Goal: Task Accomplishment & Management: Manage account settings

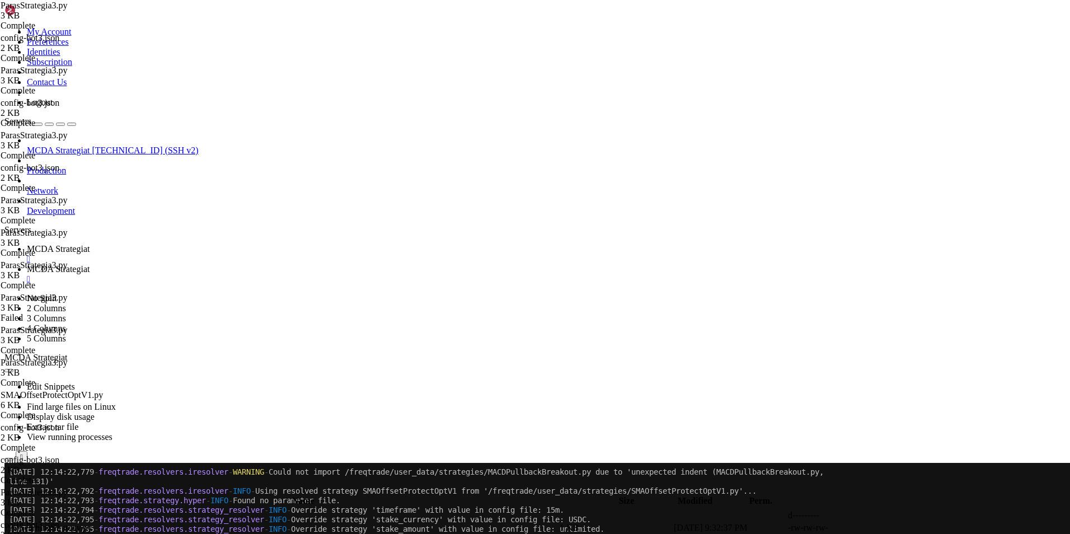
scroll to position [5, 1]
click at [14, 511] on span " .." at bounding box center [10, 516] width 8 height 10
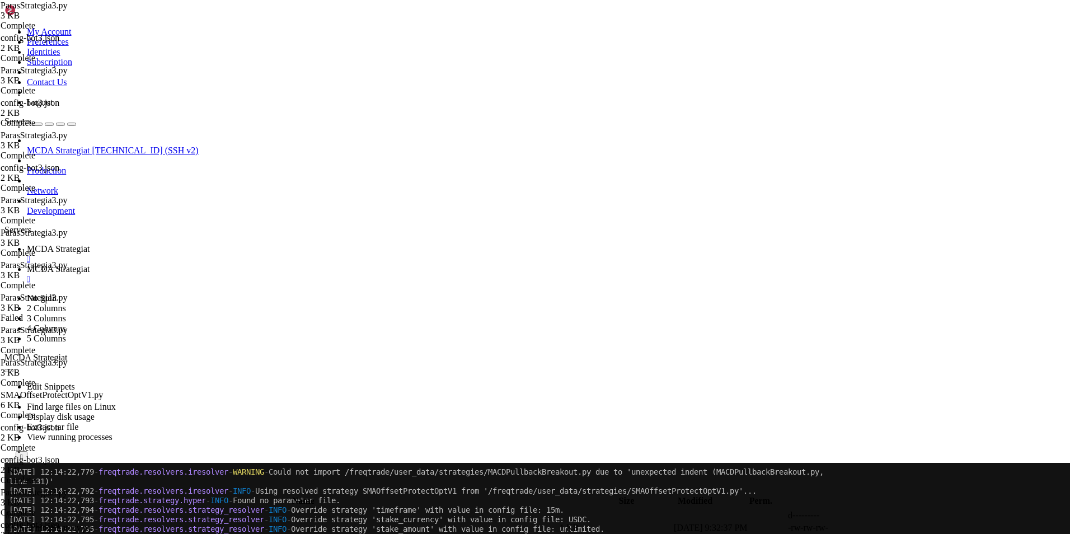
click at [14, 511] on span " .." at bounding box center [10, 516] width 8 height 10
click at [208, 244] on link "MCDA Strategiat " at bounding box center [546, 254] width 1039 height 20
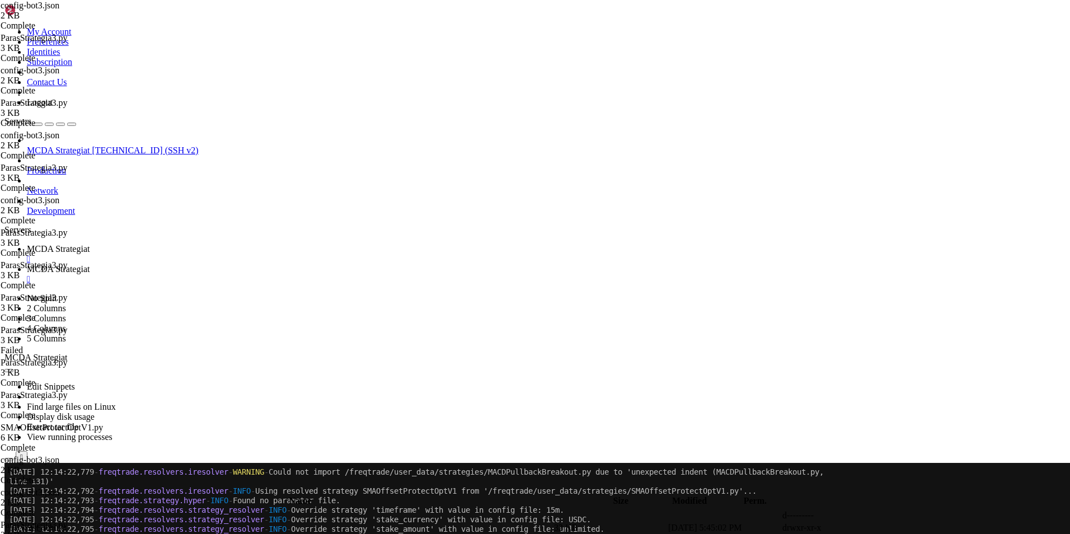
click at [90, 264] on span "MCDA Strategiat" at bounding box center [58, 269] width 63 height 10
click at [14, 511] on span " .." at bounding box center [10, 516] width 8 height 10
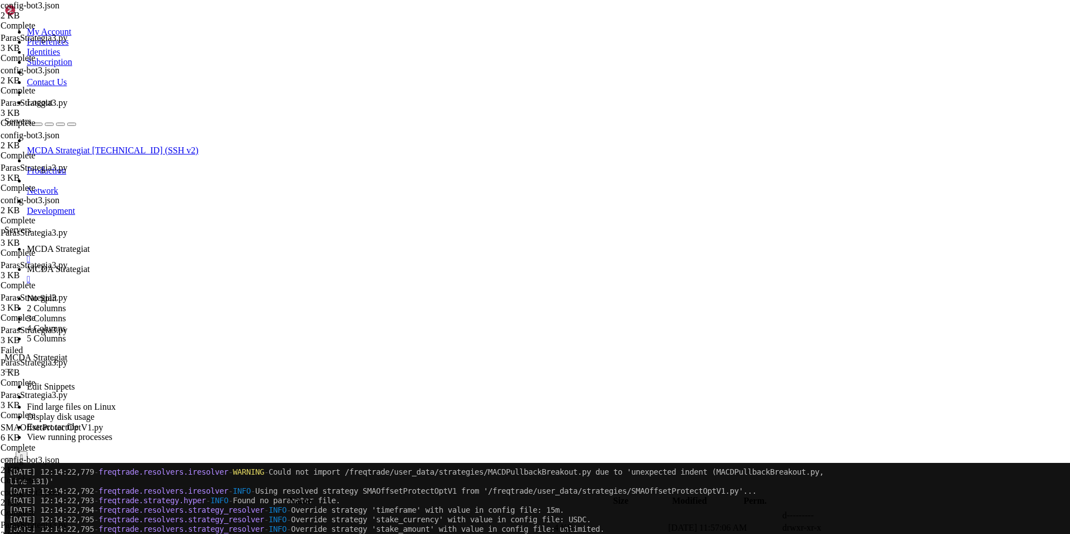
click at [14, 511] on span " .." at bounding box center [10, 516] width 8 height 10
type input "/root/ft_userdata"
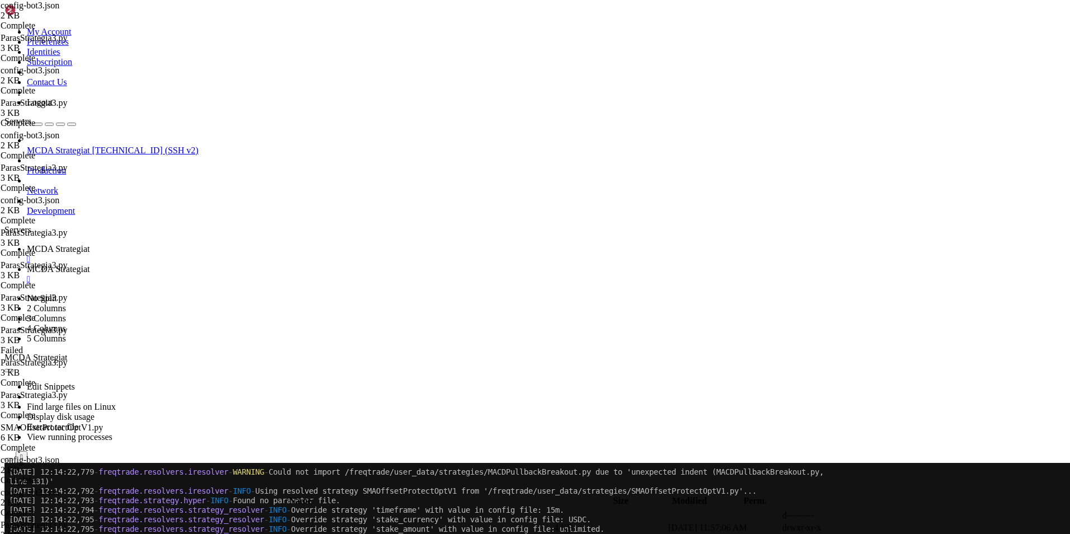
type textarea "--strategy MACDTrendStrategy"
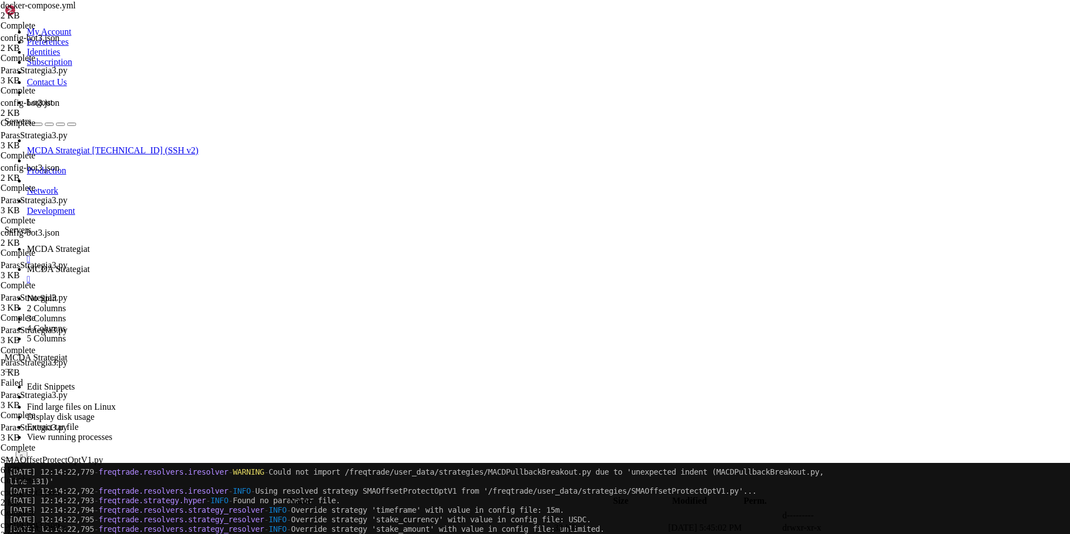
type input "/root/ft_userdata/user_data/strategies"
type textarea "timeframe = "30m""
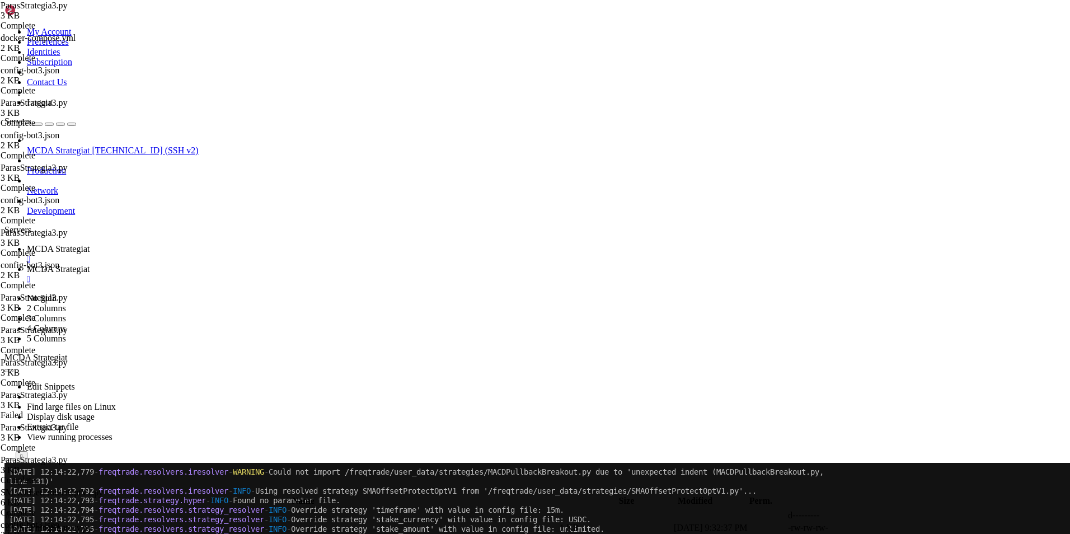
click at [197, 244] on link "MCDA Strategiat " at bounding box center [546, 254] width 1039 height 20
click at [90, 264] on span "MCDA Strategiat" at bounding box center [58, 269] width 63 height 10
click at [90, 244] on span "MCDA Strategiat" at bounding box center [58, 249] width 63 height 10
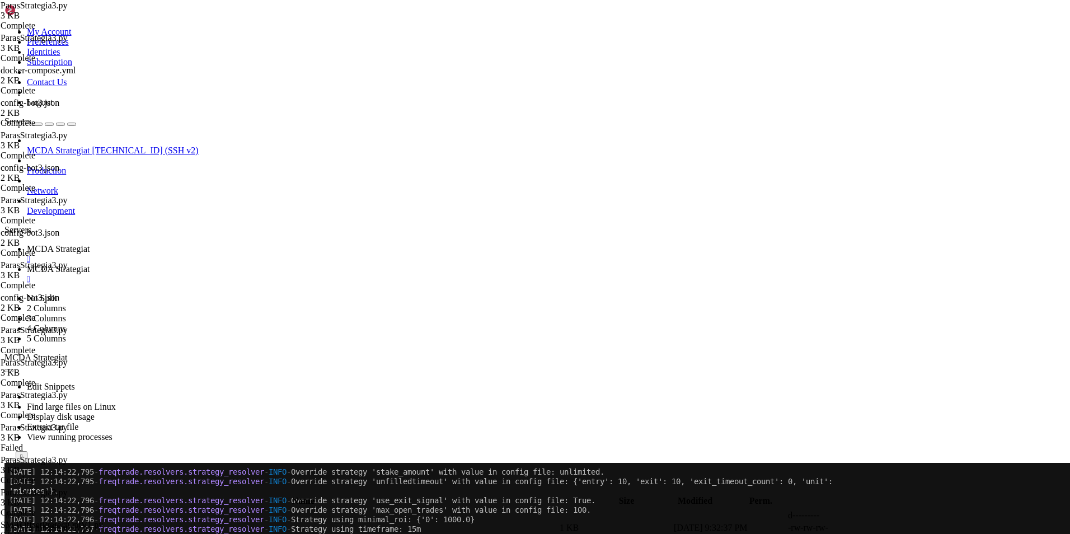
scroll to position [26192, 0]
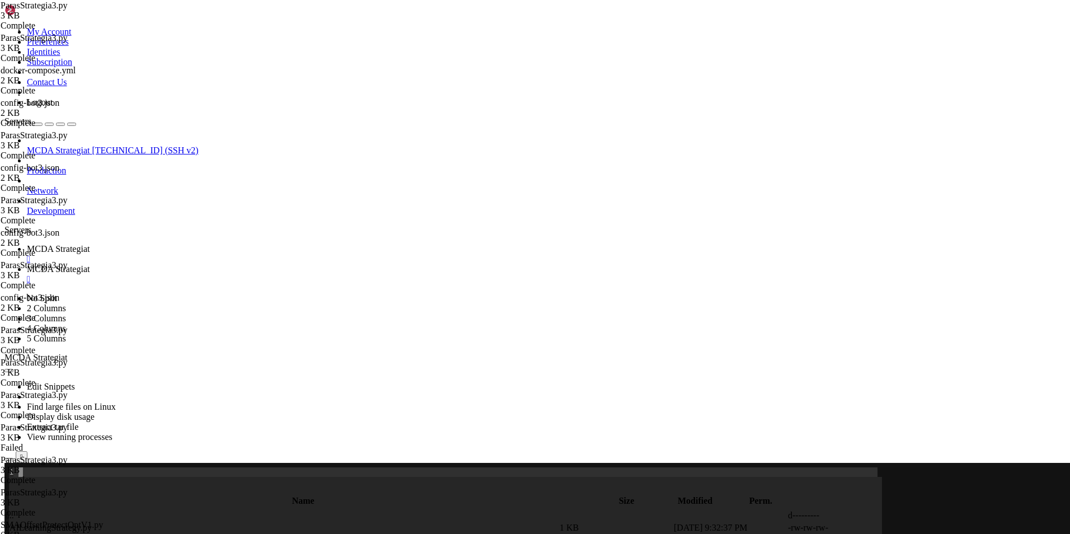
click at [90, 264] on span "MCDA Strategiat" at bounding box center [58, 269] width 63 height 10
type textarea "return None"
click at [90, 244] on span "MCDA Strategiat" at bounding box center [58, 249] width 63 height 10
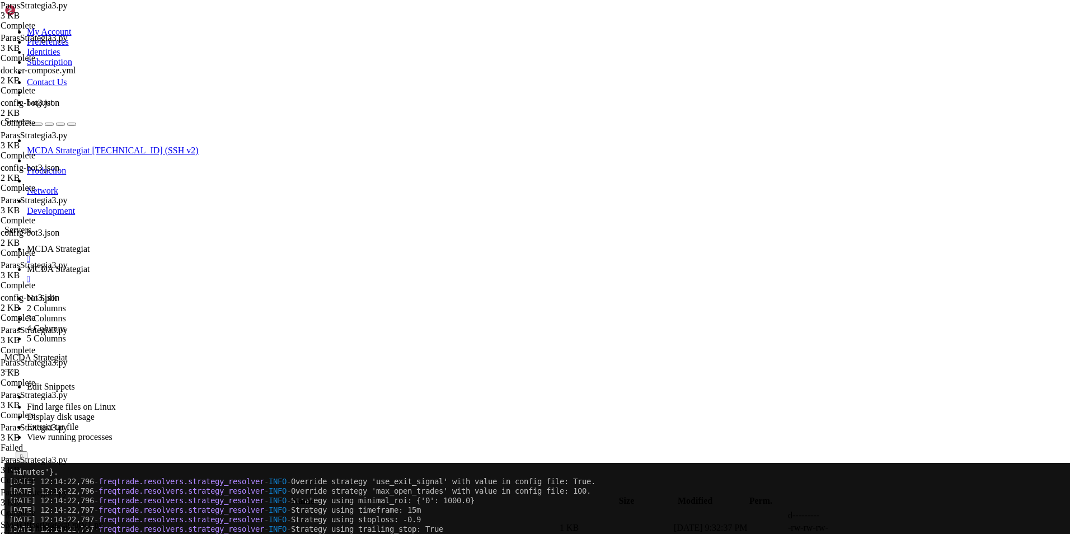
scroll to position [26201, 0]
click at [90, 264] on span "MCDA Strategiat" at bounding box center [58, 269] width 63 height 10
click at [14, 511] on span " .." at bounding box center [10, 516] width 8 height 10
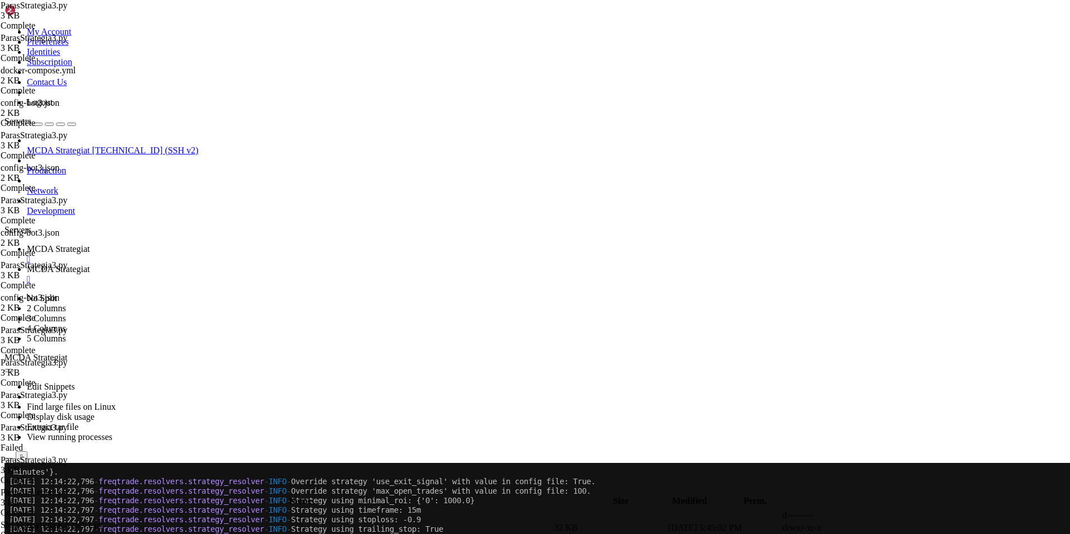
scroll to position [31, 0]
type input "/root/ft_userdata/user_data/strategies"
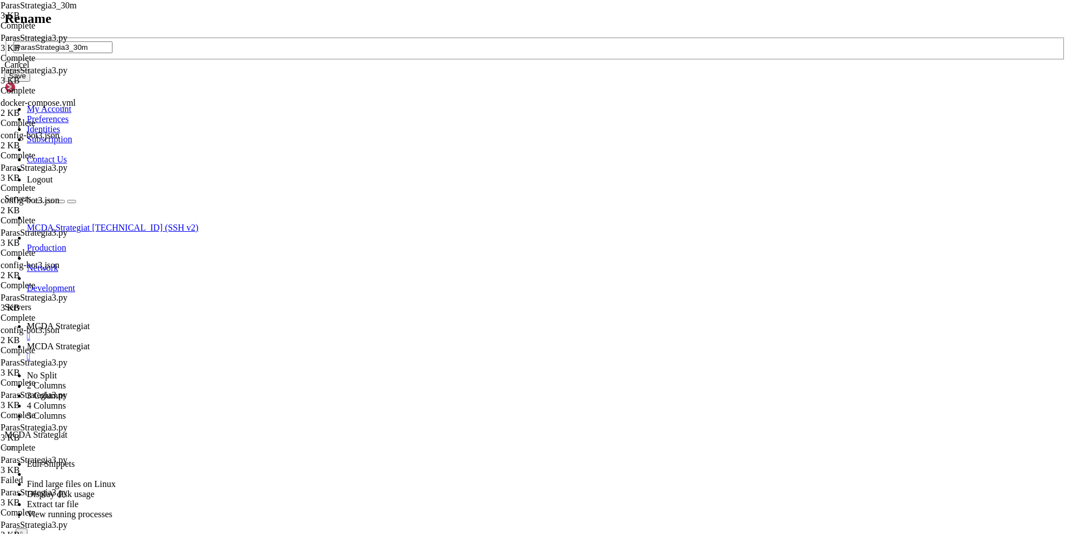
click at [113, 53] on input "ParasStrategia3_30m" at bounding box center [62, 47] width 99 height 12
type input "ParasStrategia3_30m.py"
click at [30, 82] on button "Save" at bounding box center [17, 76] width 26 height 12
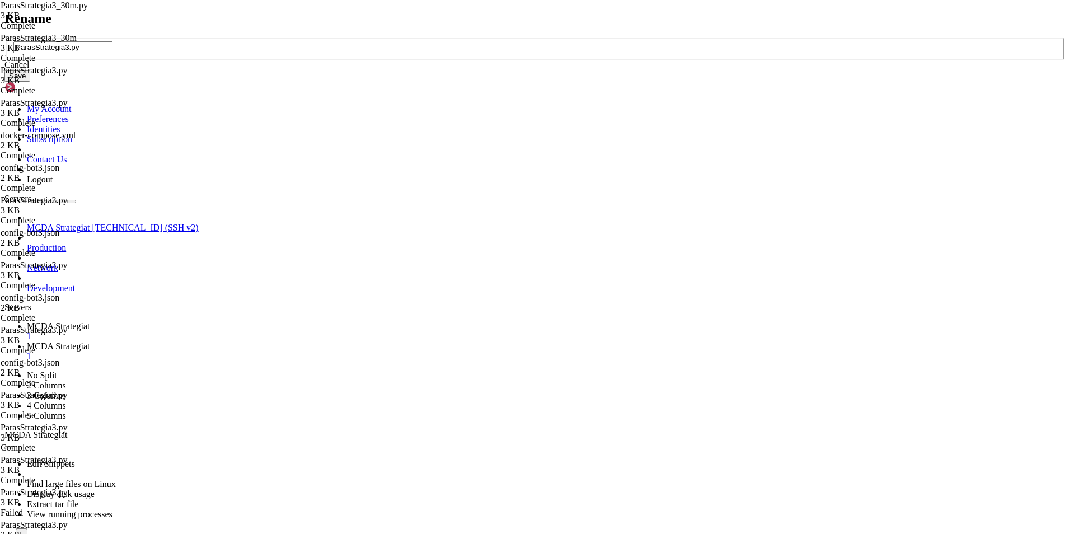
click at [113, 53] on input "ParasStrategia3.py" at bounding box center [62, 47] width 99 height 12
type input "ParasStrategia3_15m.py"
click at [30, 82] on button "Save" at bounding box center [17, 76] width 26 height 12
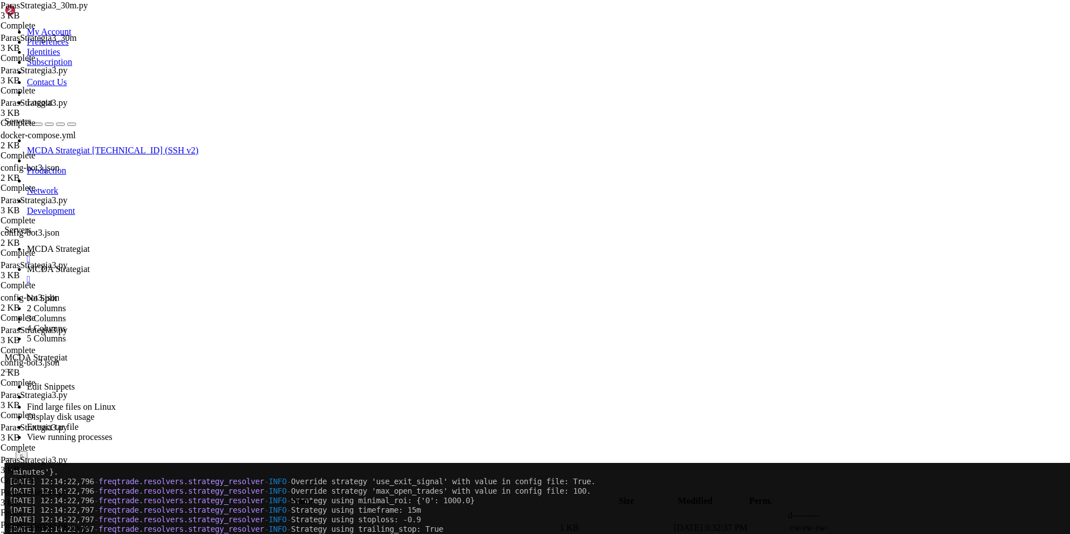
type textarea """""
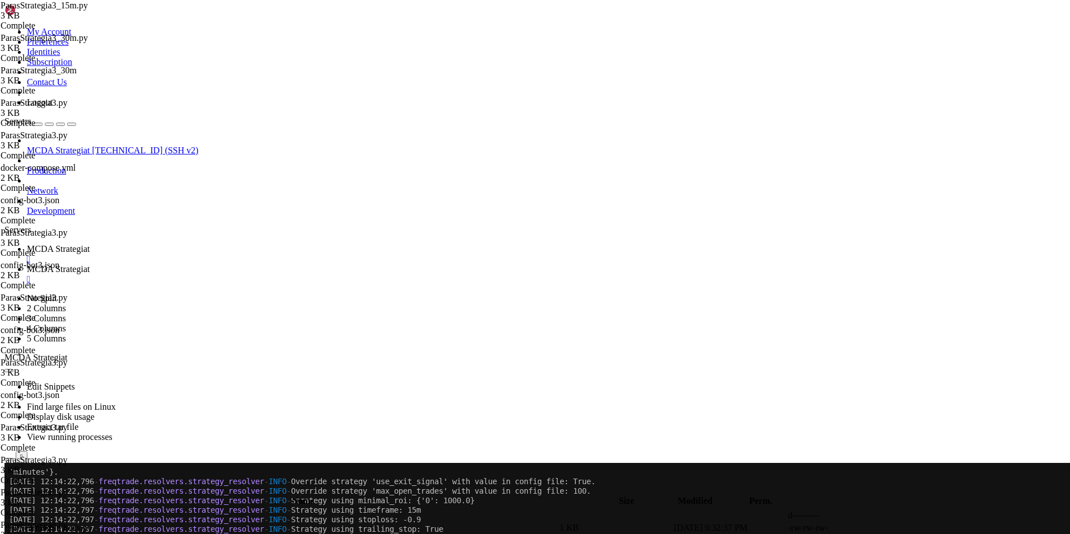
type textarea """""
type textarea "timeframe = "15m""
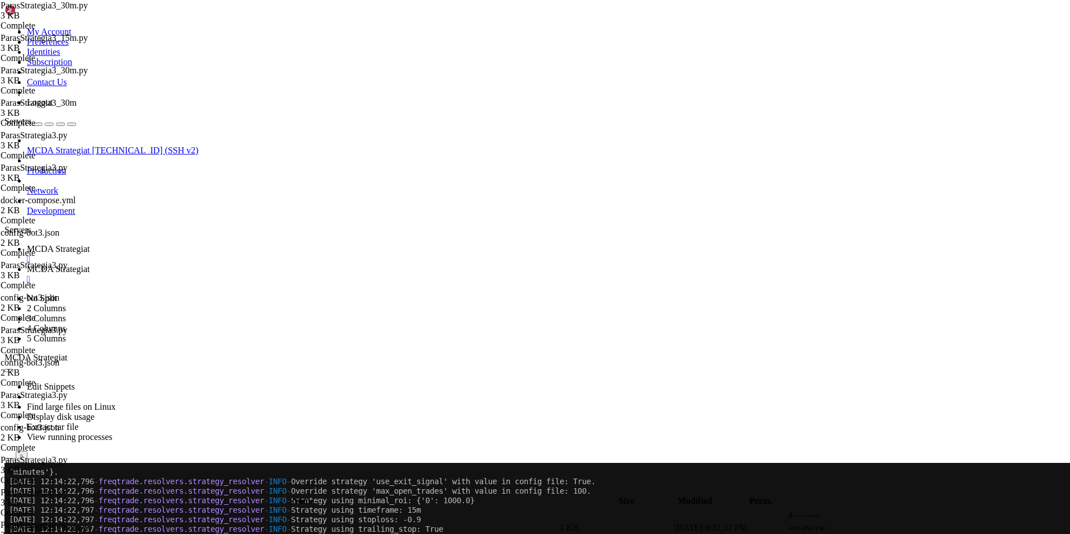
type textarea "timeframe = "30m""
type textarea "class ParasStrategia3_30m(IStrategy):"
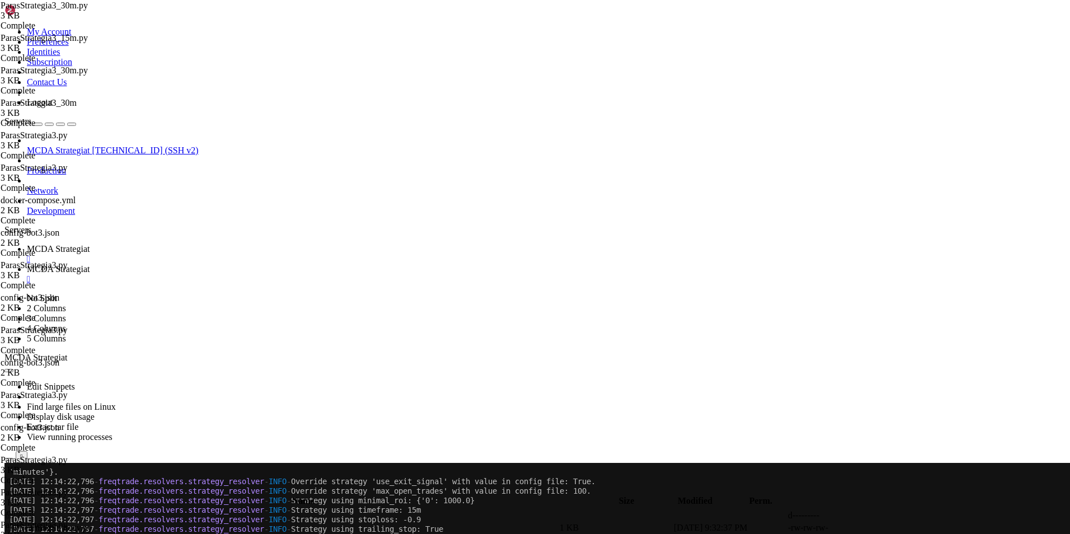
click at [90, 244] on span "MCDA Strategiat" at bounding box center [58, 249] width 63 height 10
click at [90, 264] on span "MCDA Strategiat" at bounding box center [58, 269] width 63 height 10
click at [160, 510] on td " .." at bounding box center [282, 515] width 553 height 11
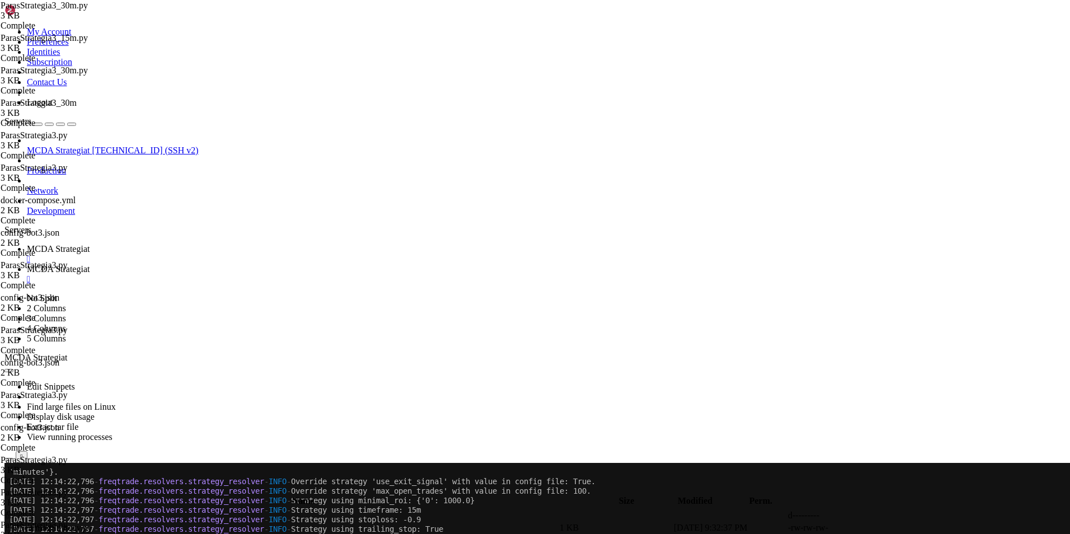
type input "/root/ft_userdata/user_data"
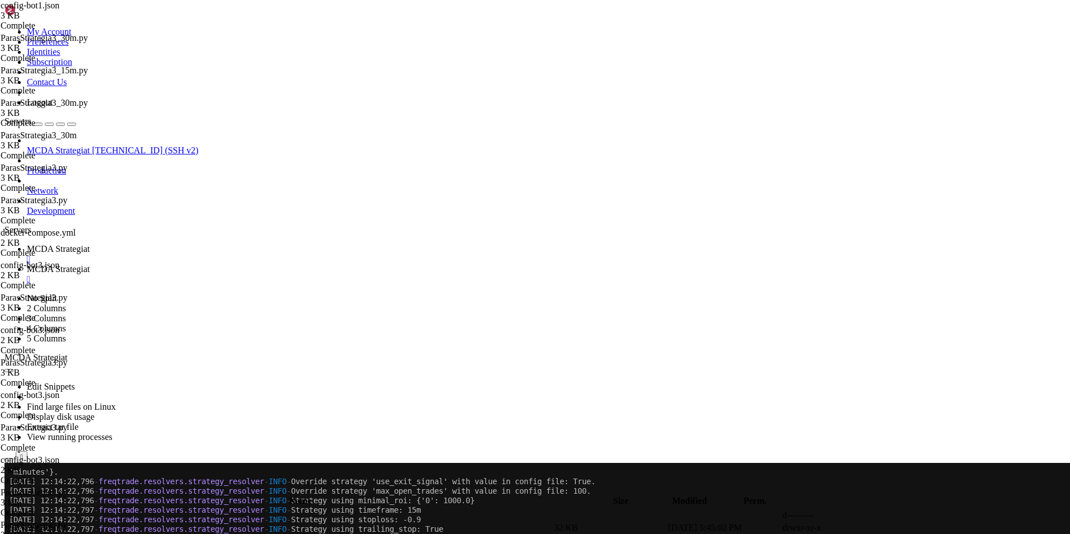
scroll to position [0, 6]
type textarea ""dry_run": false,"
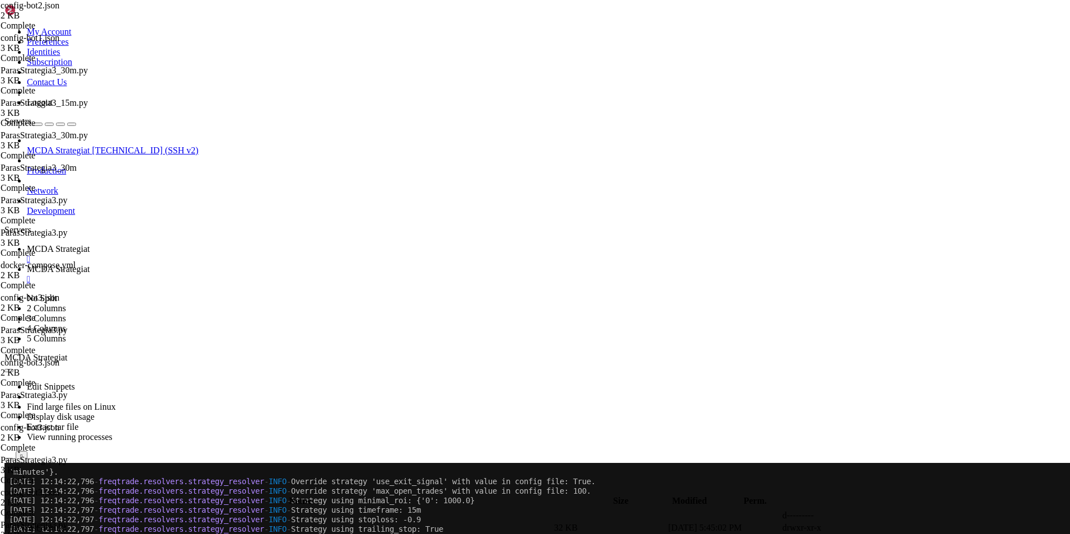
click at [269, 510] on td " .." at bounding box center [279, 515] width 547 height 11
type input "/root/ft_userdata"
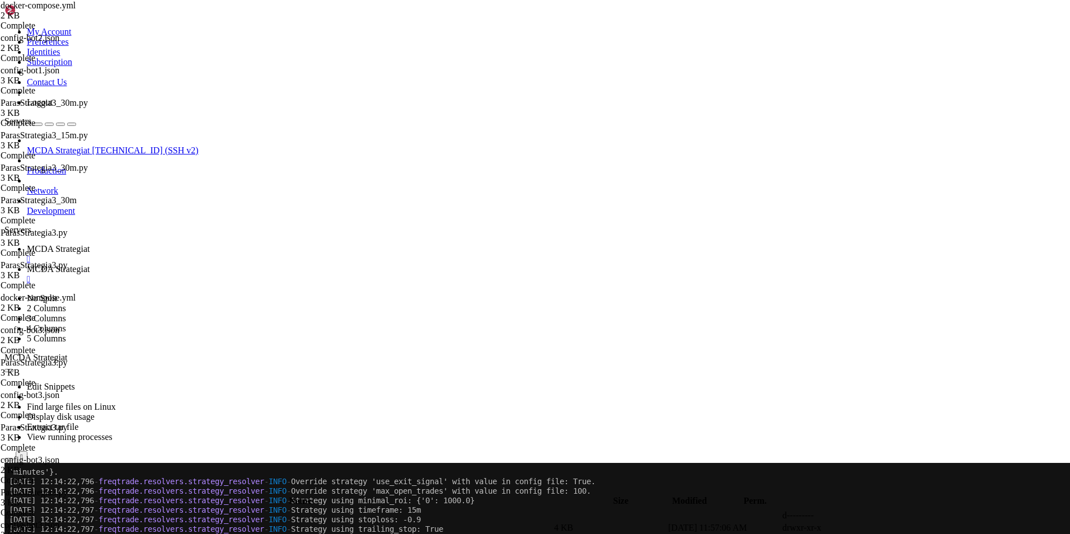
scroll to position [168, 0]
type textarea "freqtrade-bot2:"
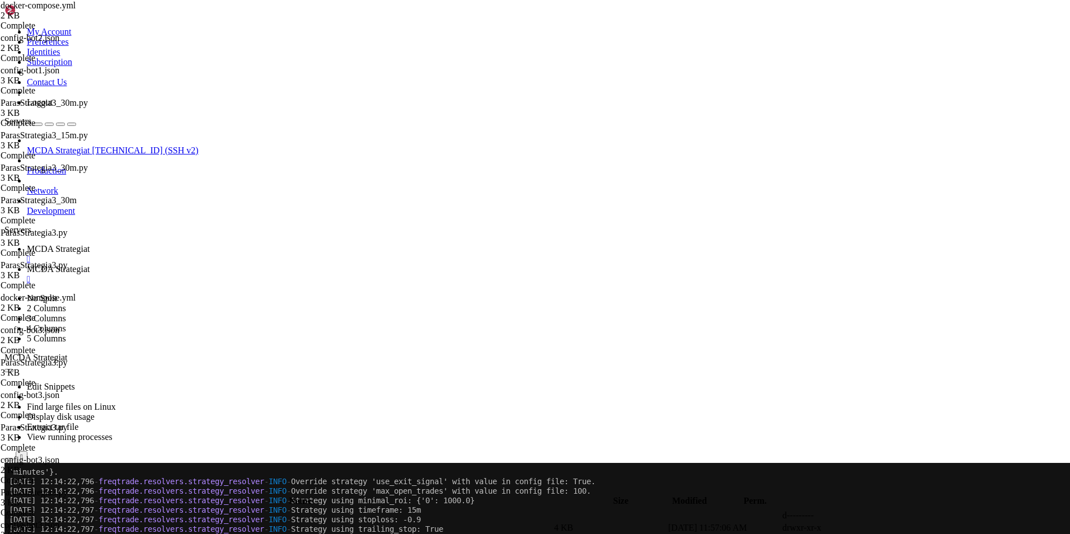
type textarea "networks:"
click at [90, 244] on span "MCDA Strategiat" at bounding box center [58, 249] width 63 height 10
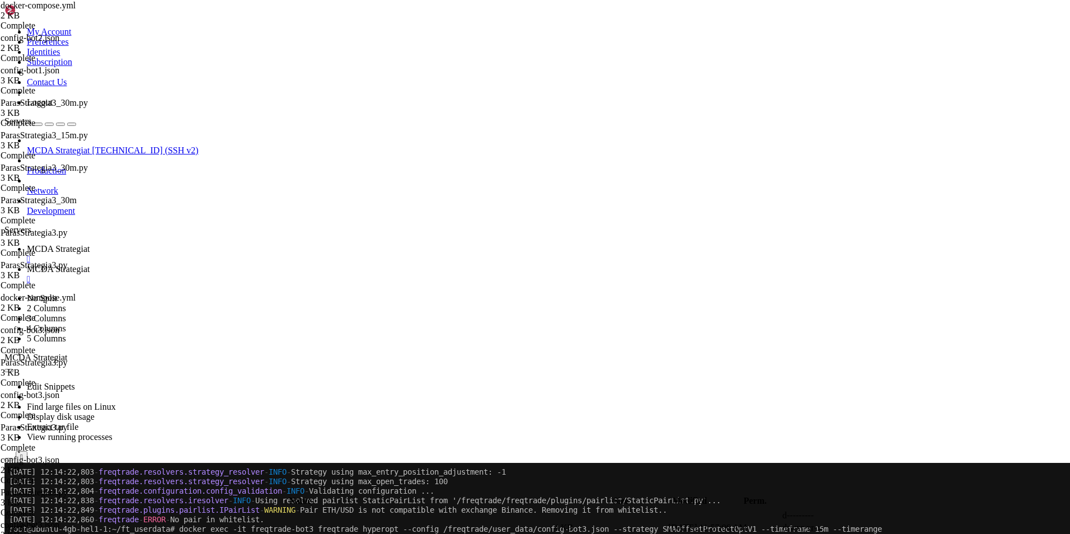
scroll to position [26468, 0]
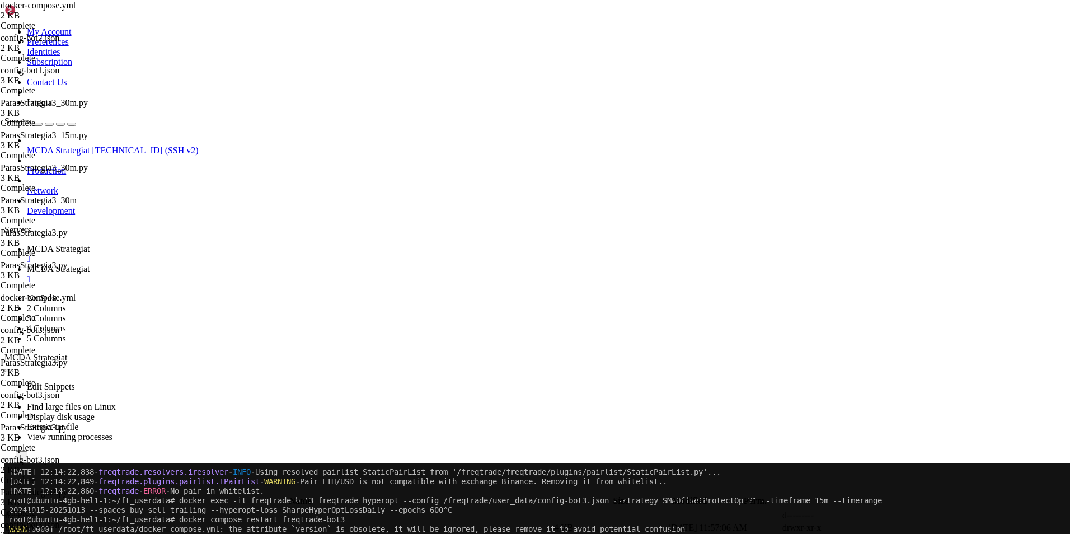
scroll to position [26706, 0]
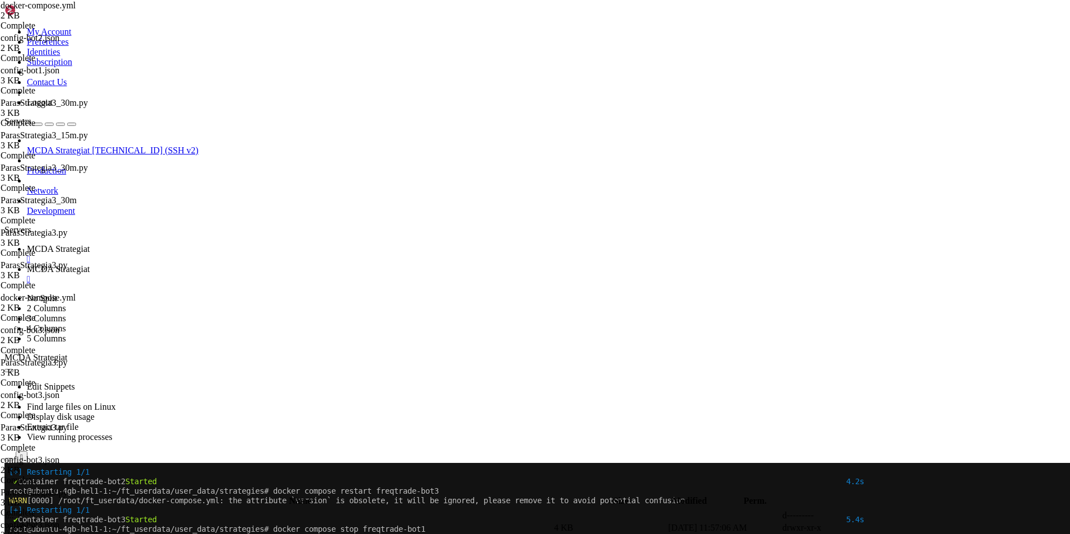
click at [90, 264] on span "MCDA Strategiat" at bounding box center [58, 269] width 63 height 10
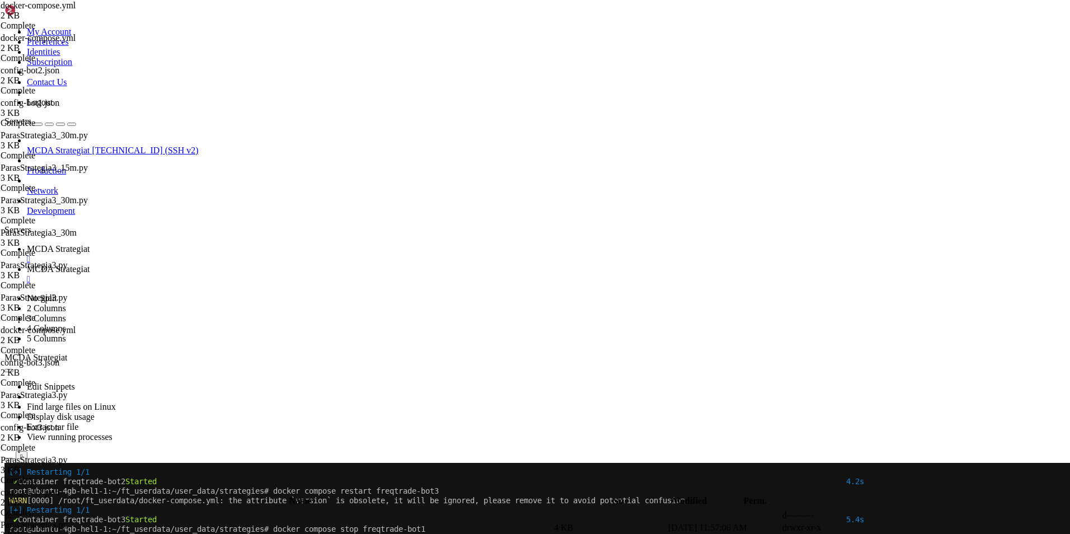
click at [90, 244] on span "MCDA Strategiat" at bounding box center [58, 249] width 63 height 10
click at [27, 264] on icon at bounding box center [27, 269] width 0 height 10
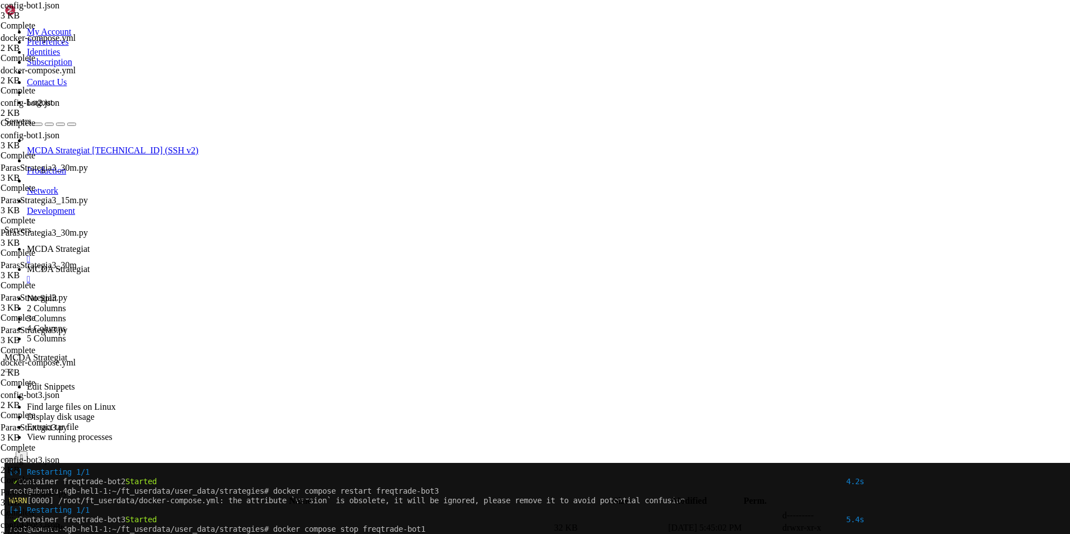
type input "/root/ft_userdata/user_data/strategies"
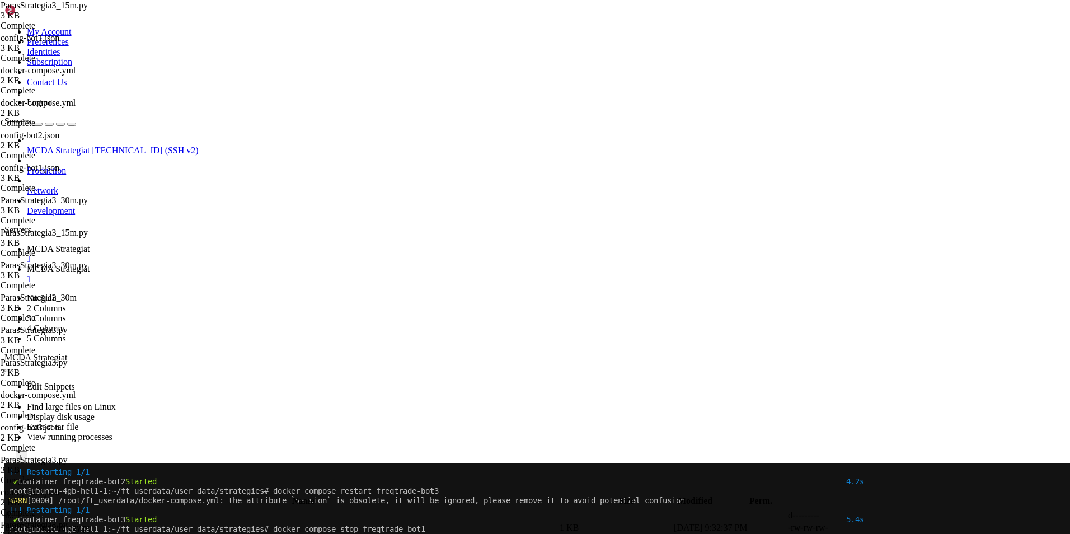
type textarea "class ParasStrategia3_30m(IStrategy):"
click at [90, 244] on span "MCDA Strategiat" at bounding box center [58, 249] width 63 height 10
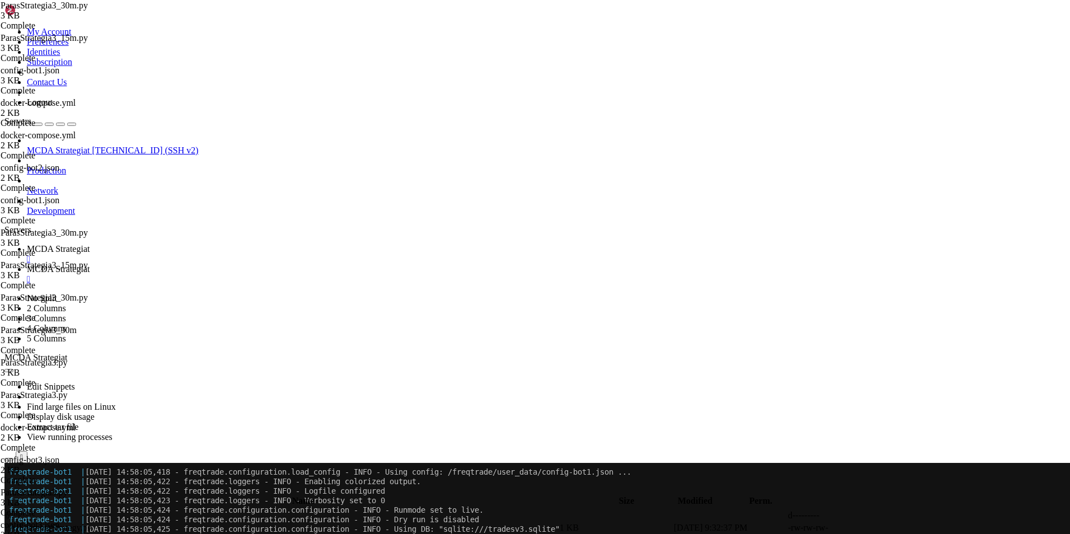
scroll to position [26963, 0]
click at [90, 264] on span "MCDA Strategiat" at bounding box center [58, 269] width 63 height 10
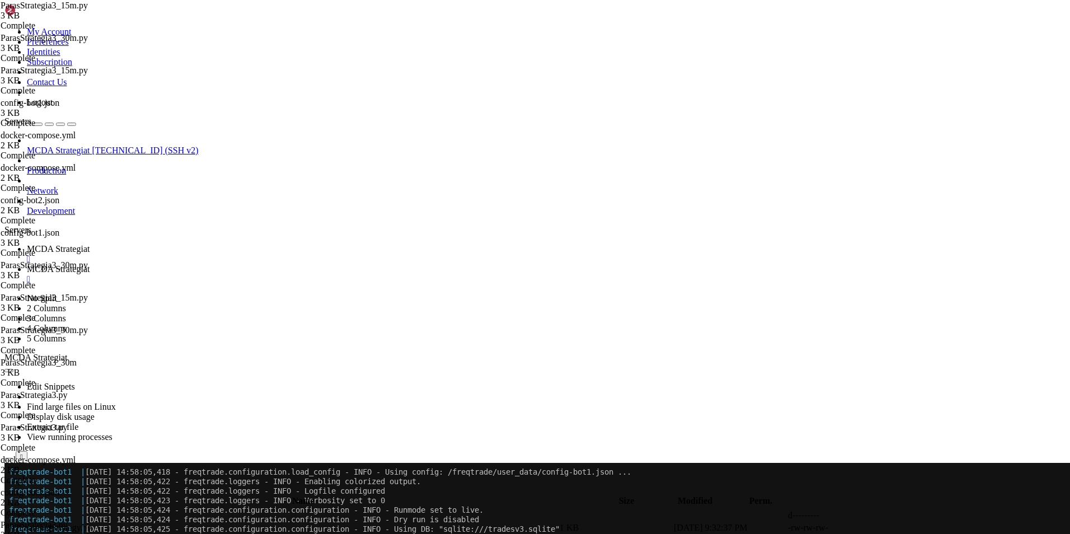
scroll to position [0, 0]
type textarea "timeframe = "15m""
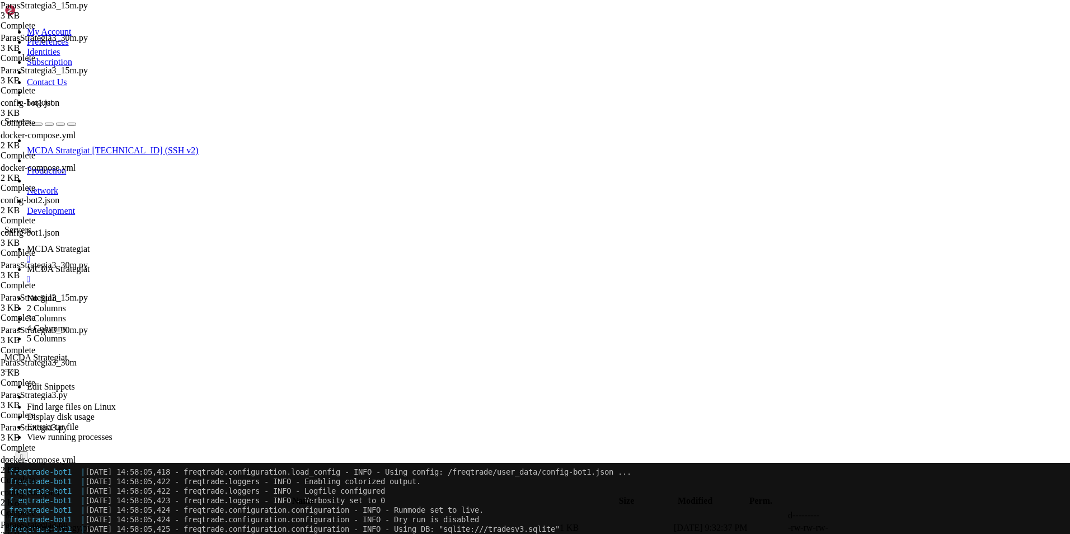
click at [90, 244] on span "MCDA Strategiat" at bounding box center [58, 249] width 63 height 10
drag, startPoint x: 815, startPoint y: 913, endPoint x: 93, endPoint y: 648, distance: 769.4
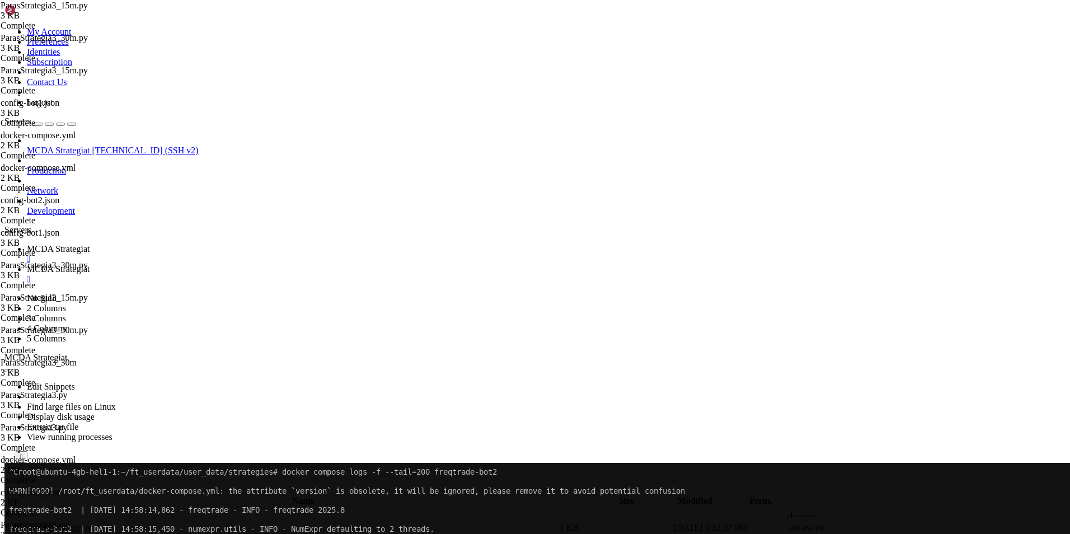
copy div "131)' freqtrade-bot1 | [DATE] 14:58:09,620 - freqtrade - ERROR - Impossible to …"
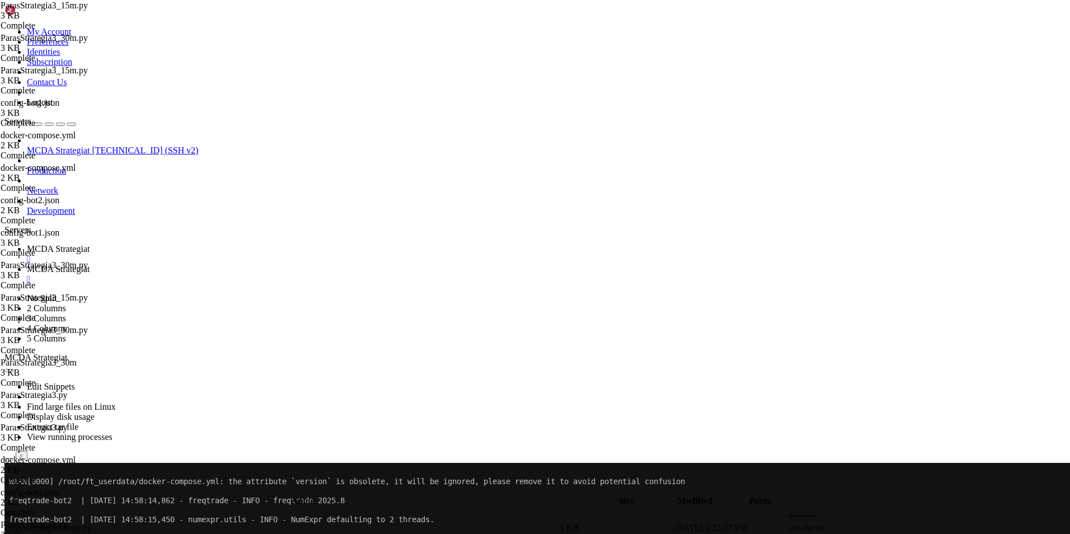
scroll to position [27505, 0]
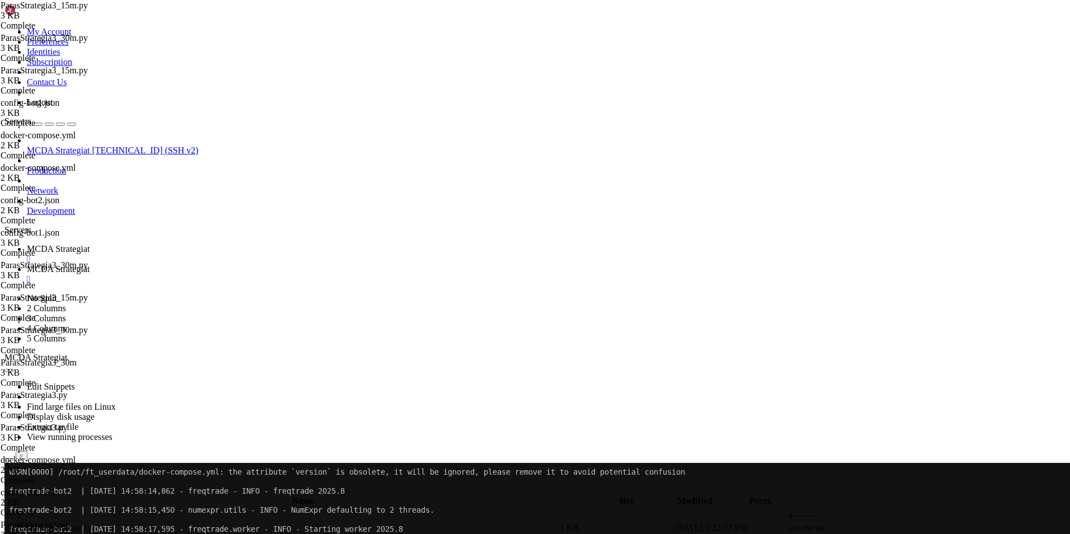
click at [90, 264] on span "MCDA Strategiat" at bounding box center [58, 269] width 63 height 10
click at [14, 511] on span " .." at bounding box center [10, 516] width 8 height 10
type input "/root/ft_userdata/user_data"
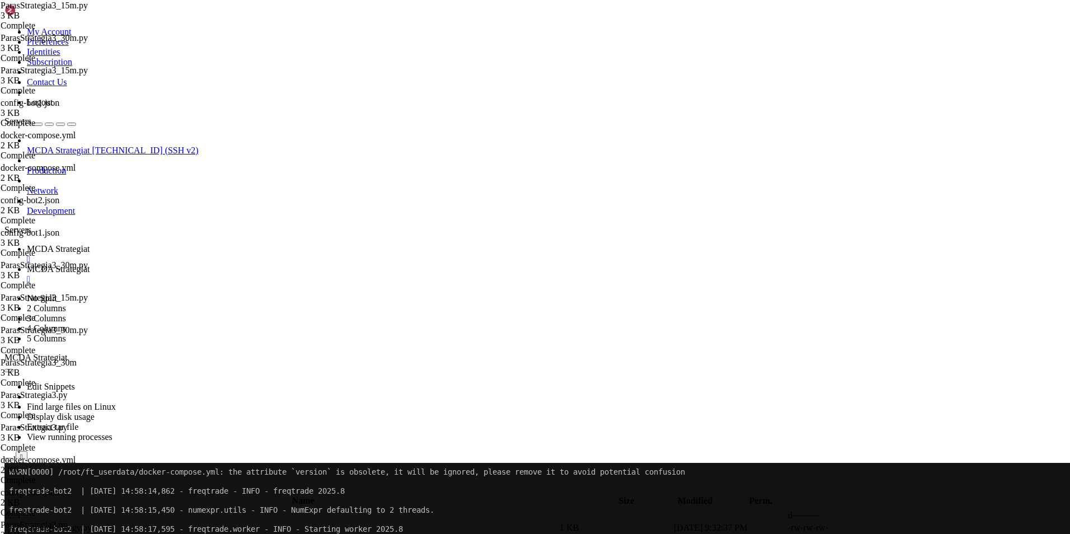
click at [14, 511] on span " .." at bounding box center [10, 516] width 8 height 10
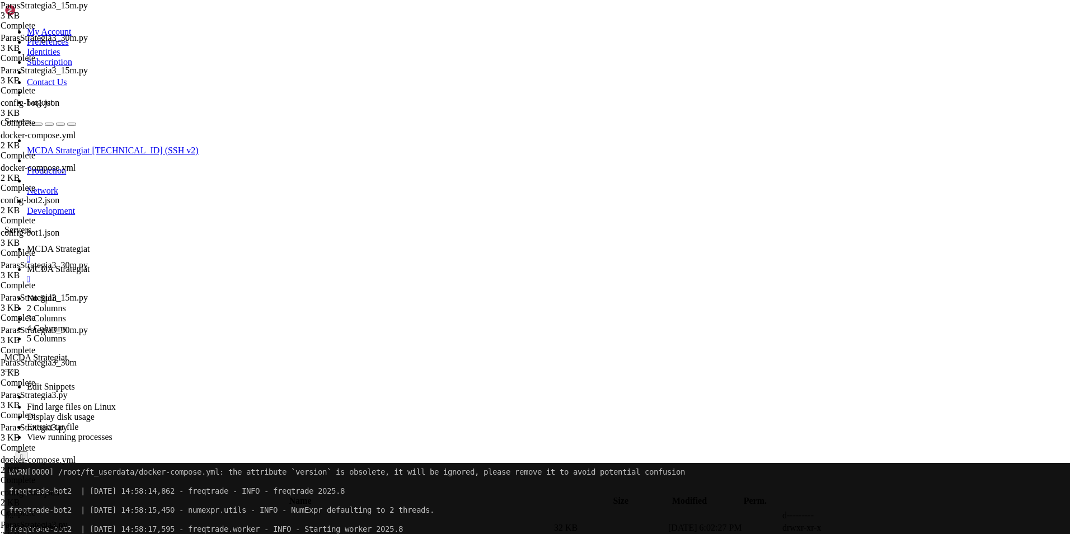
type input "stara"
click at [90, 244] on span "MCDA Strategiat" at bounding box center [58, 249] width 63 height 10
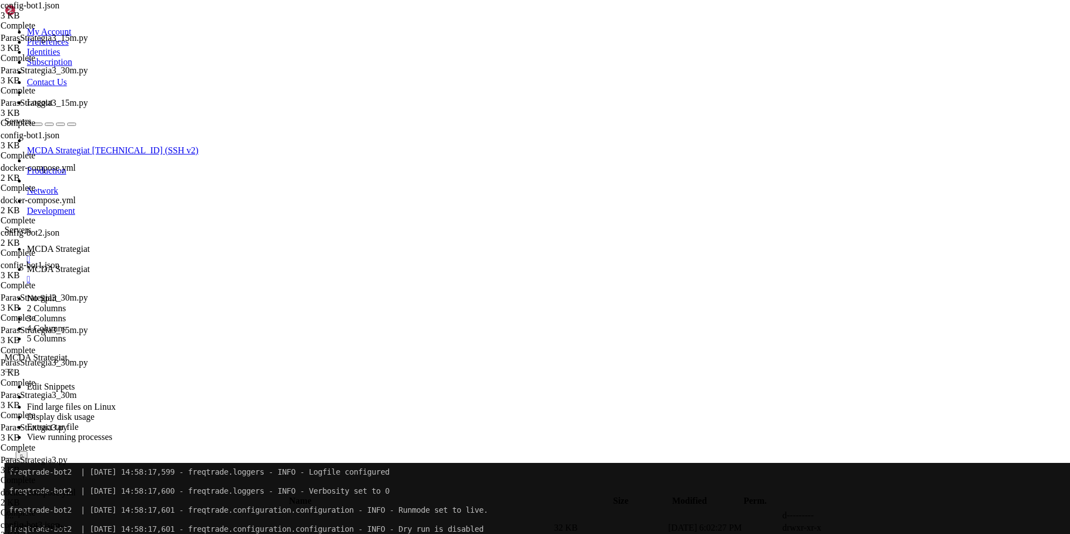
scroll to position [27933, 0]
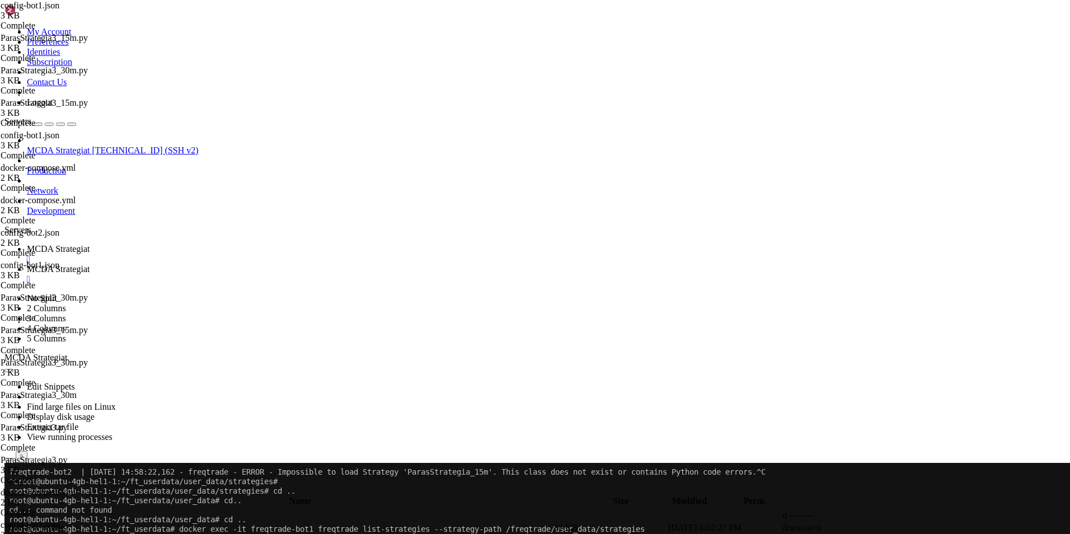
drag, startPoint x: 138, startPoint y: 815, endPoint x: 528, endPoint y: 826, distance: 390.4
drag, startPoint x: 143, startPoint y: 814, endPoint x: 511, endPoint y: 904, distance: 379.1
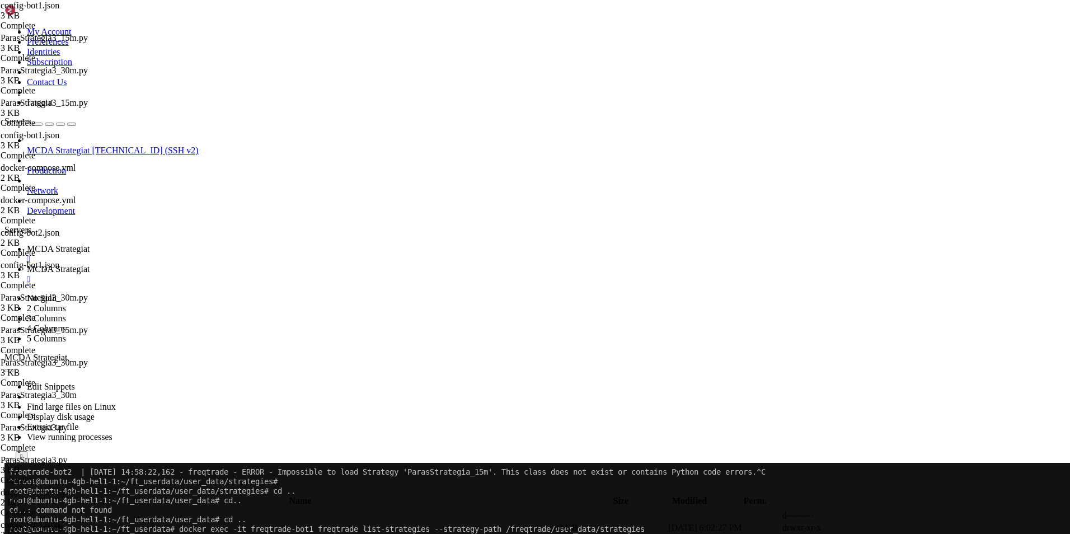
drag, startPoint x: 27, startPoint y: 815, endPoint x: 366, endPoint y: 839, distance: 339.6
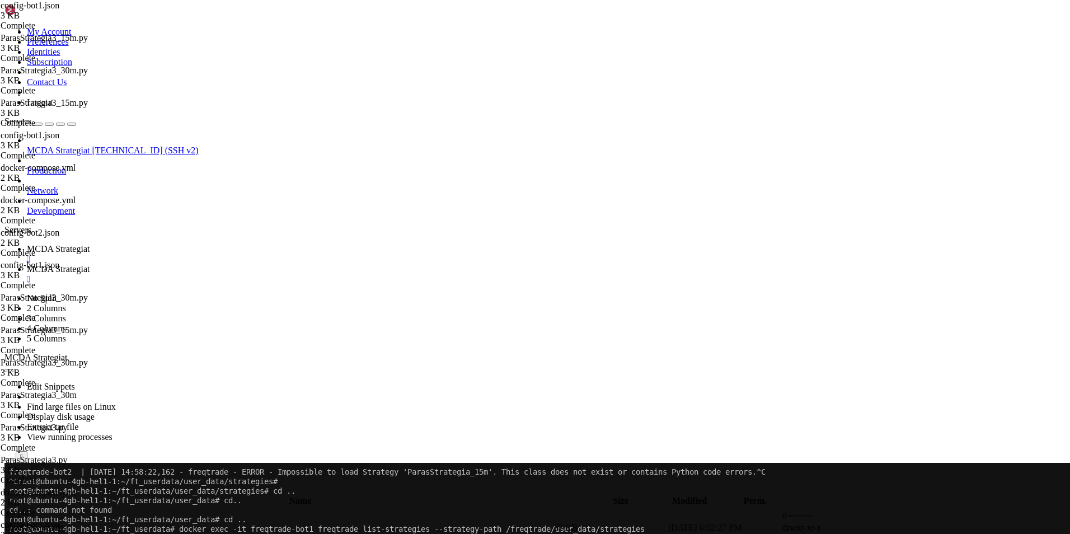
click at [90, 264] on span "MCDA Strategiat" at bounding box center [58, 269] width 63 height 10
type input "/root/ft_userdata/user_data/strategies"
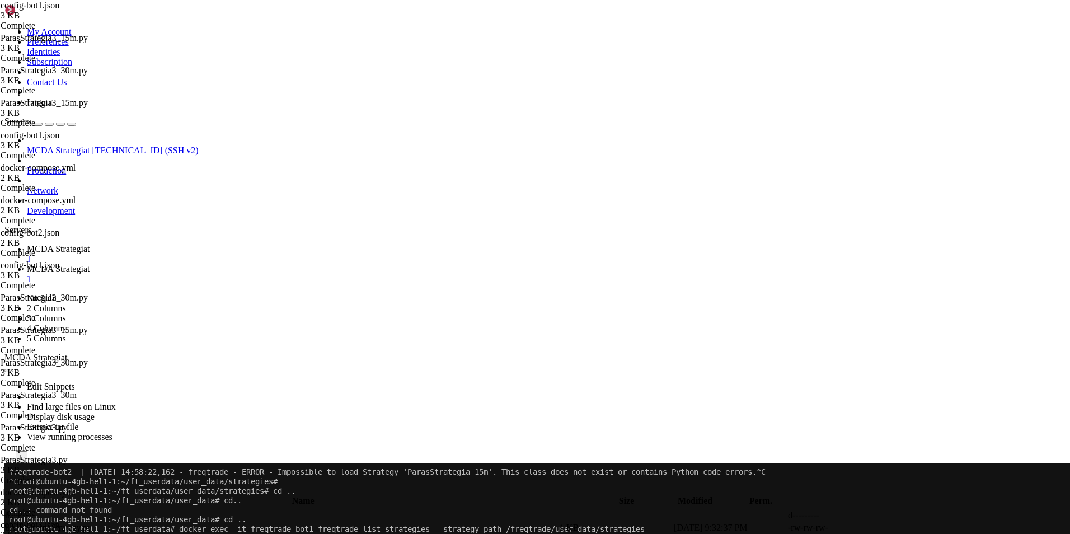
click at [90, 244] on span "MCDA Strategiat" at bounding box center [58, 249] width 63 height 10
drag, startPoint x: 130, startPoint y: 779, endPoint x: 146, endPoint y: 779, distance: 15.7
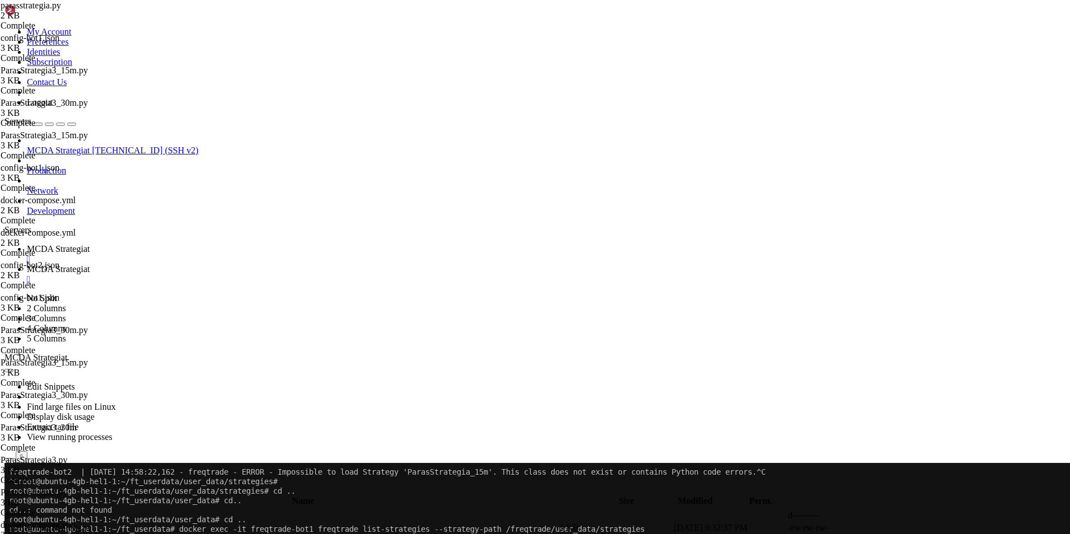
drag, startPoint x: 153, startPoint y: 873, endPoint x: 532, endPoint y: 884, distance: 378.6
